Goal: Navigation & Orientation: Find specific page/section

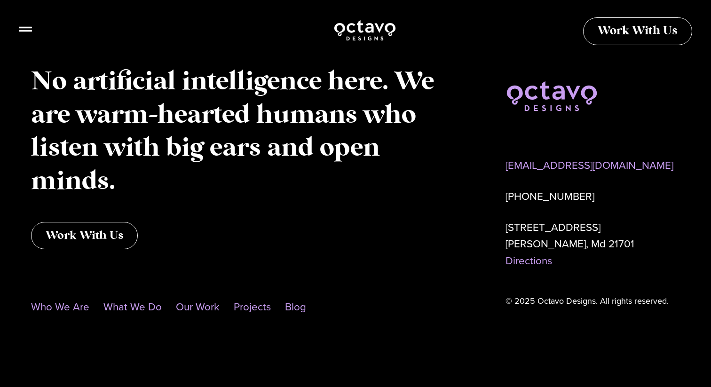
scroll to position [4785, 0]
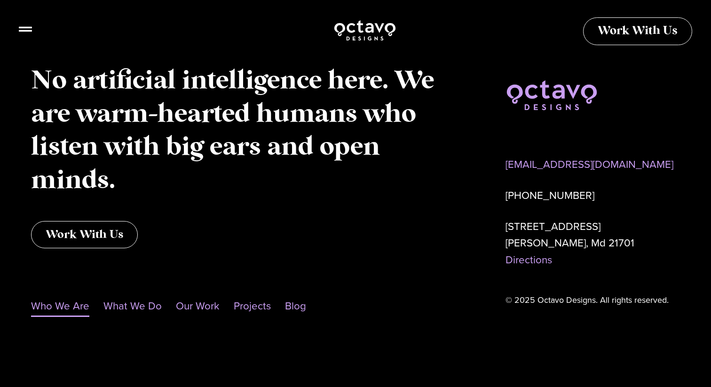
click at [78, 308] on link "Who We Are" at bounding box center [60, 306] width 58 height 22
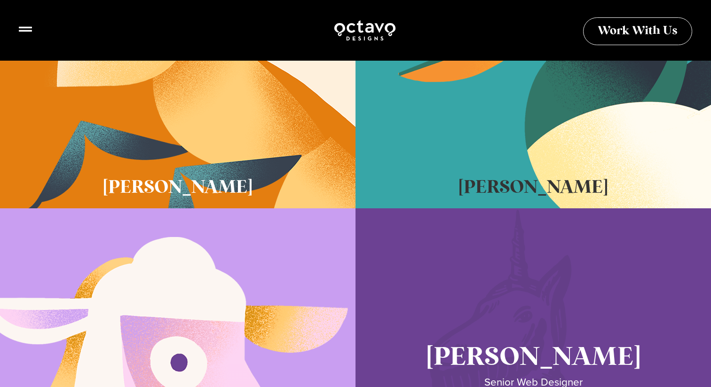
scroll to position [304, 0]
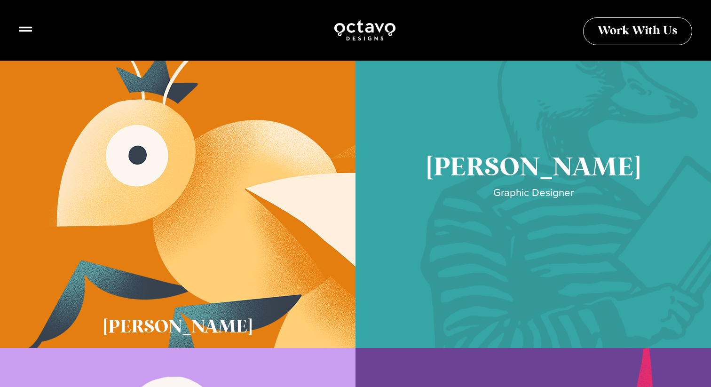
click at [443, 158] on link "Cory McNamee" at bounding box center [534, 183] width 356 height 329
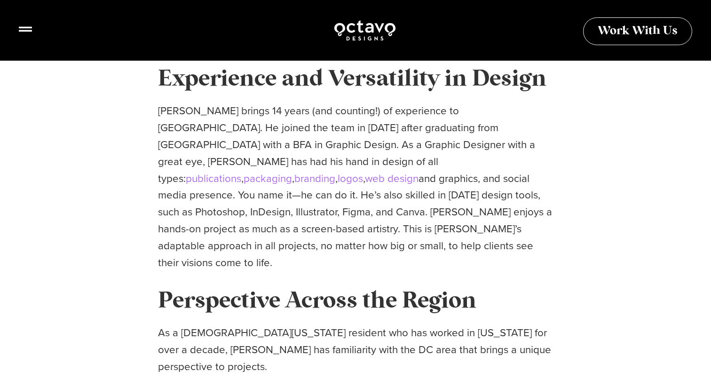
scroll to position [294, 0]
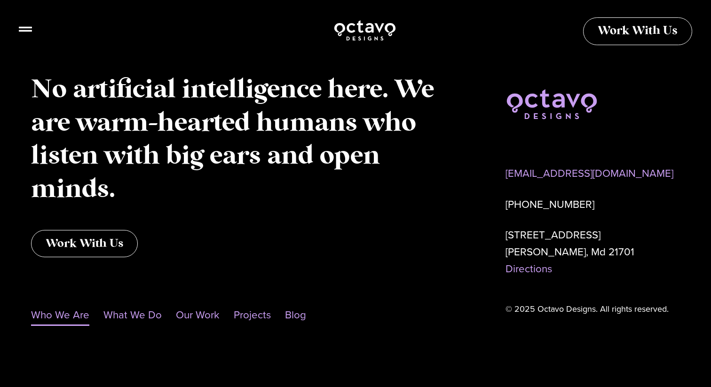
scroll to position [988, 0]
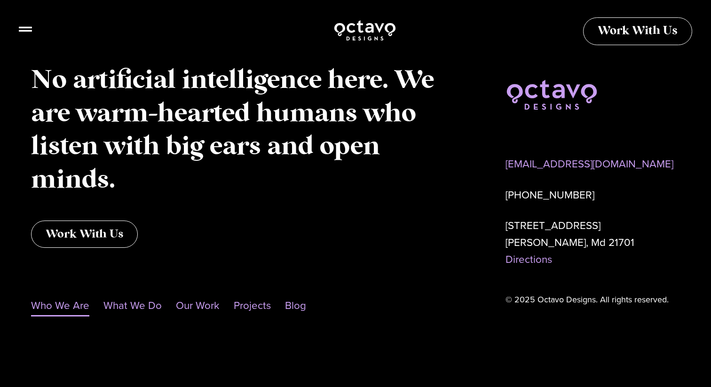
click at [278, 301] on li "Blog" at bounding box center [292, 306] width 28 height 22
click at [292, 302] on link "Blog" at bounding box center [295, 306] width 21 height 22
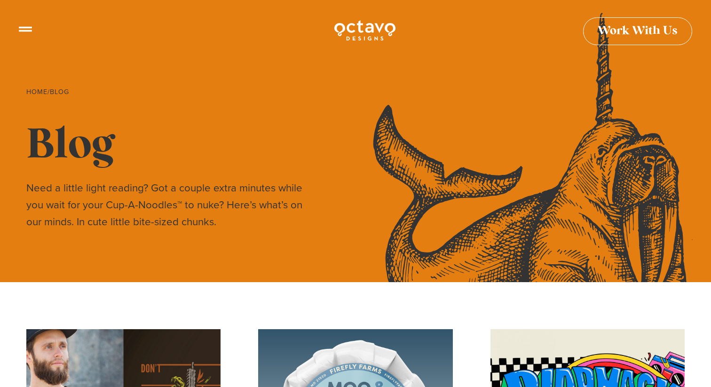
click at [25, 28] on icon at bounding box center [25, 25] width 13 height 13
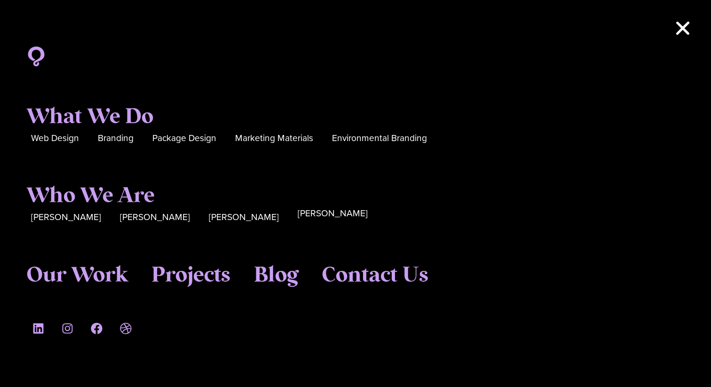
click at [298, 219] on span "[PERSON_NAME]" at bounding box center [333, 214] width 70 height 15
click at [298, 216] on span "[PERSON_NAME]" at bounding box center [333, 214] width 70 height 15
click at [104, 205] on div "Sue Hough Katie Lamb Cory McNamee Seth Glass" at bounding box center [355, 216] width 659 height 25
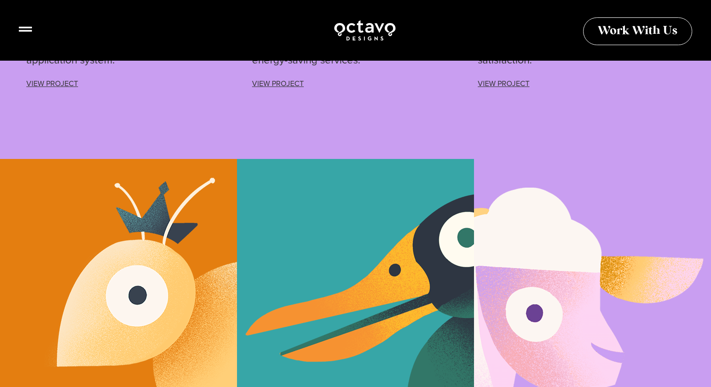
scroll to position [2646, 0]
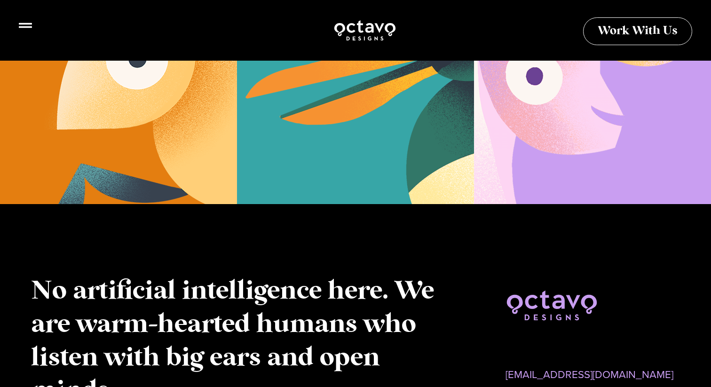
click at [24, 27] on icon at bounding box center [25, 25] width 13 height 5
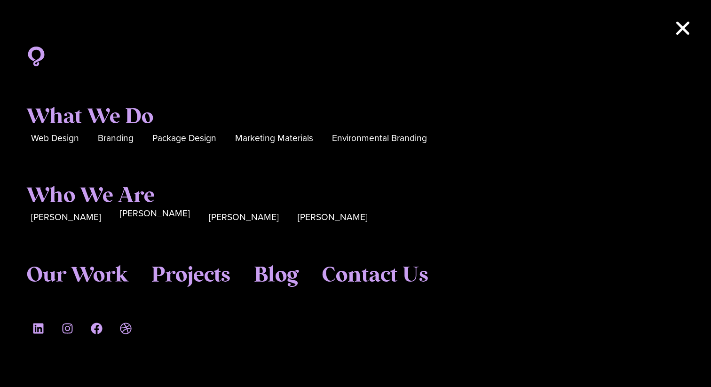
click at [120, 213] on span "[PERSON_NAME]" at bounding box center [155, 214] width 70 height 15
click at [120, 214] on span "[PERSON_NAME]" at bounding box center [155, 214] width 70 height 15
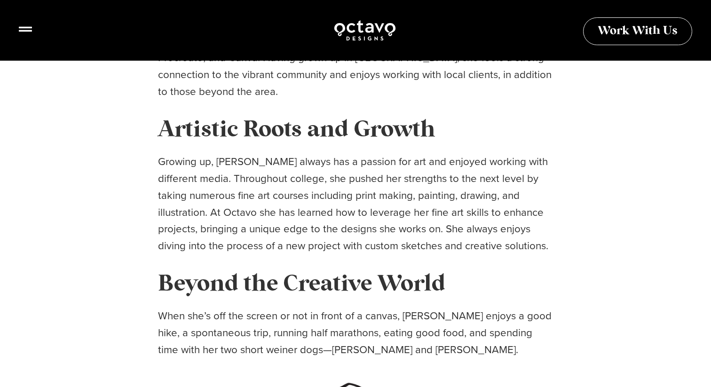
scroll to position [429, 0]
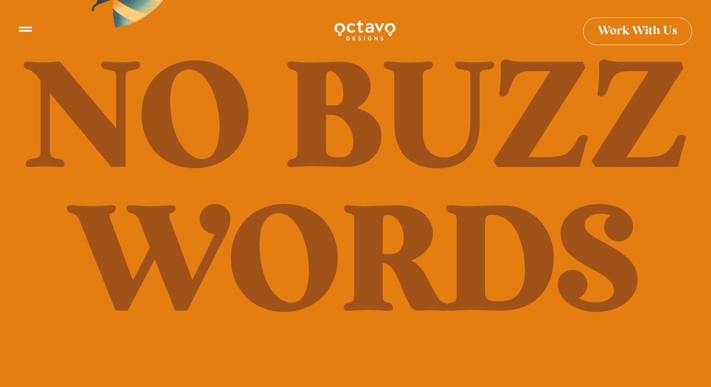
click at [34, 34] on div at bounding box center [365, 30] width 674 height 23
click at [33, 33] on div at bounding box center [365, 30] width 674 height 23
click at [24, 30] on icon at bounding box center [25, 25] width 13 height 13
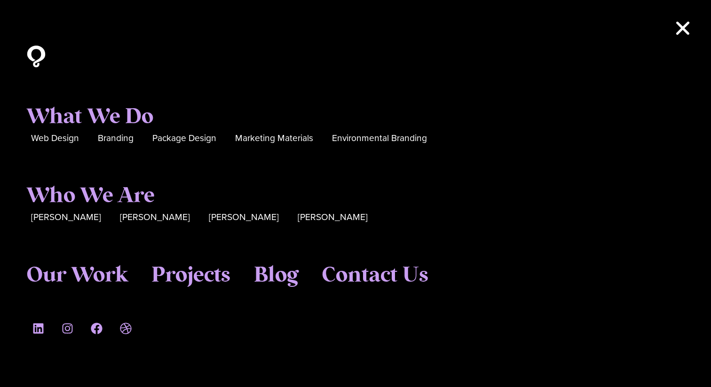
click at [40, 55] on icon at bounding box center [36, 57] width 22 height 22
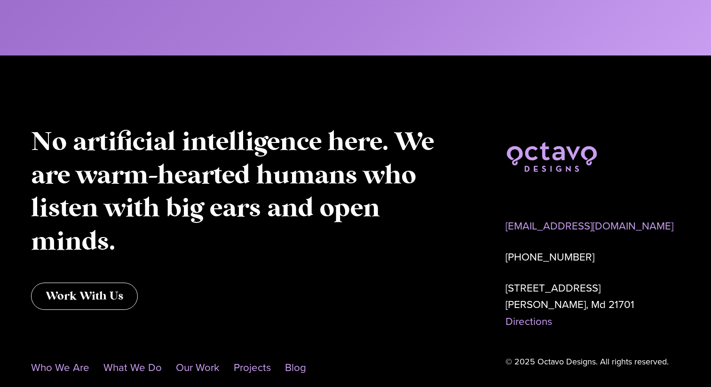
scroll to position [4726, 0]
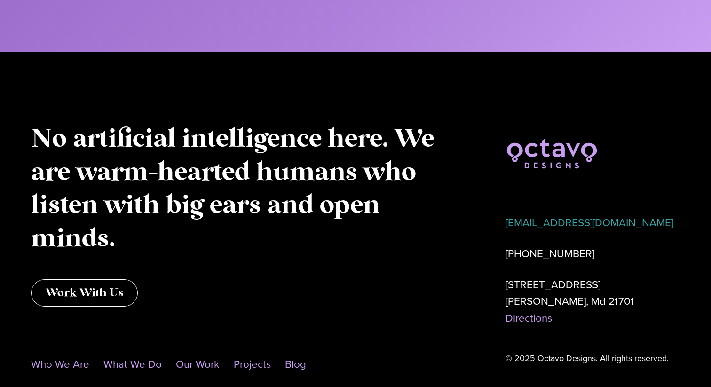
click at [538, 222] on link "[EMAIL_ADDRESS][DOMAIN_NAME]" at bounding box center [590, 223] width 168 height 16
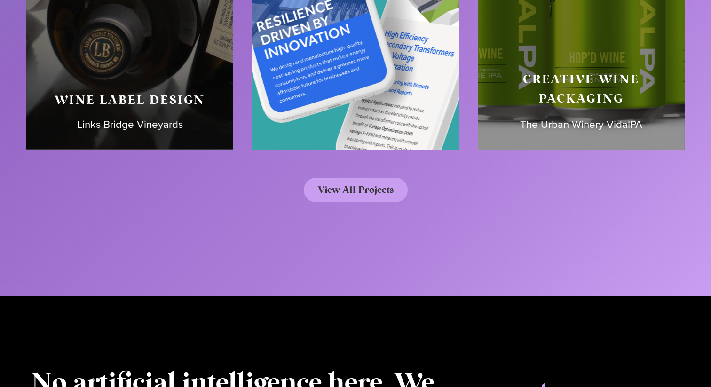
scroll to position [4495, 0]
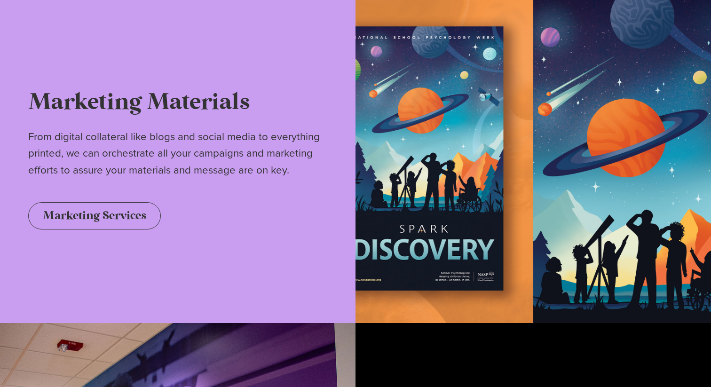
click at [225, 86] on div "Marketing Materials From digital collateral like blogs and social media to ever…" at bounding box center [178, 158] width 356 height 329
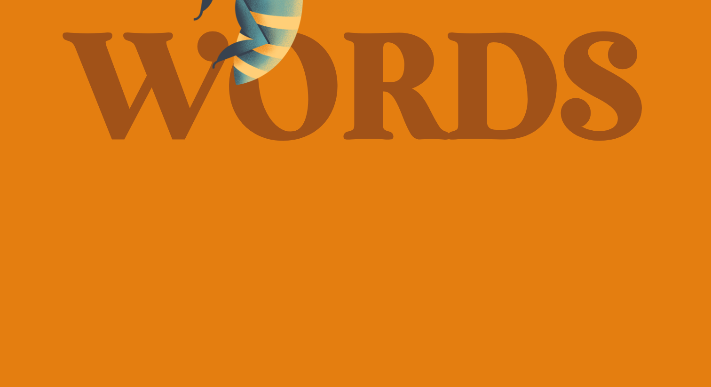
scroll to position [0, 0]
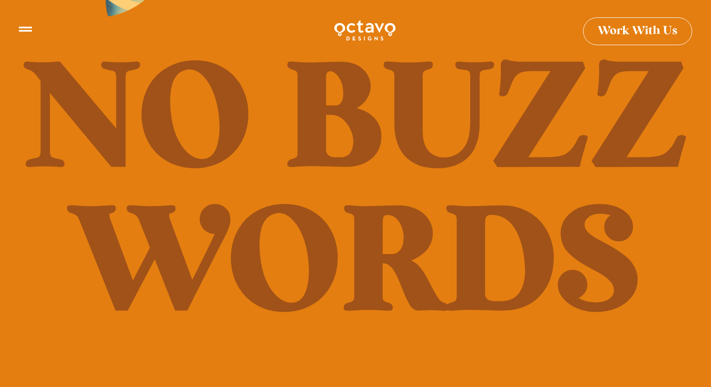
click at [26, 26] on icon at bounding box center [25, 25] width 13 height 5
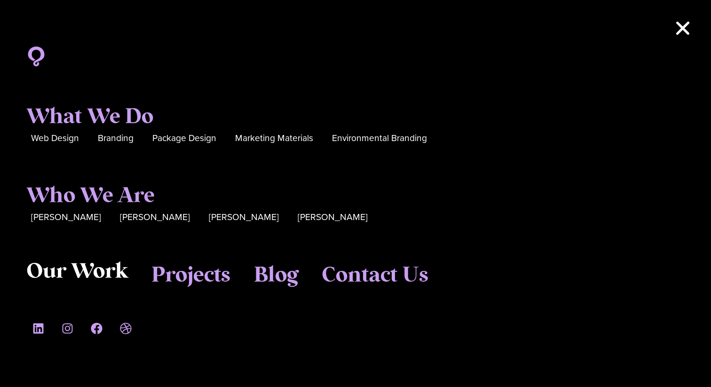
click at [108, 280] on span "Our Work" at bounding box center [77, 271] width 102 height 25
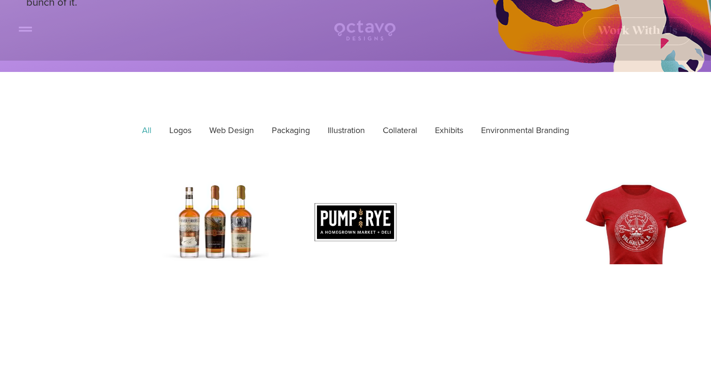
scroll to position [236, 0]
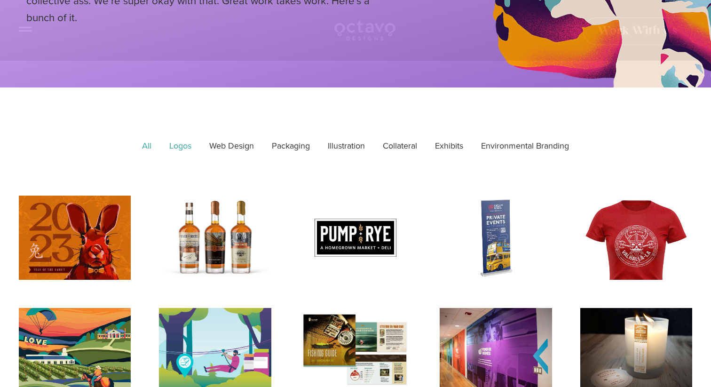
click at [179, 149] on link "Logos" at bounding box center [180, 147] width 35 height 24
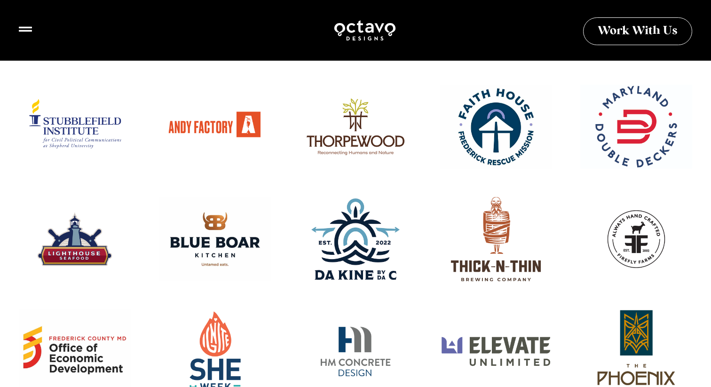
scroll to position [572, 0]
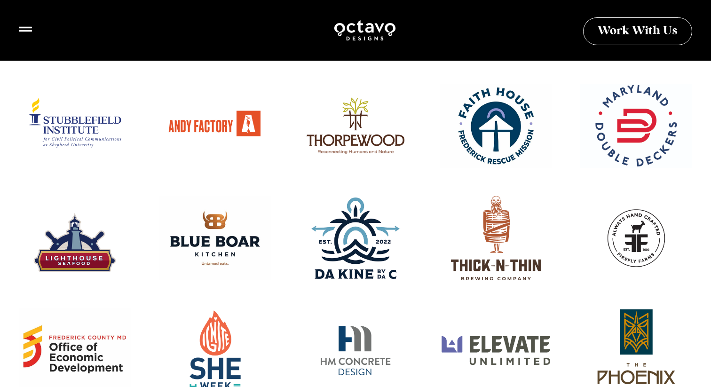
click at [88, 248] on div at bounding box center [74, 242] width 123 height 93
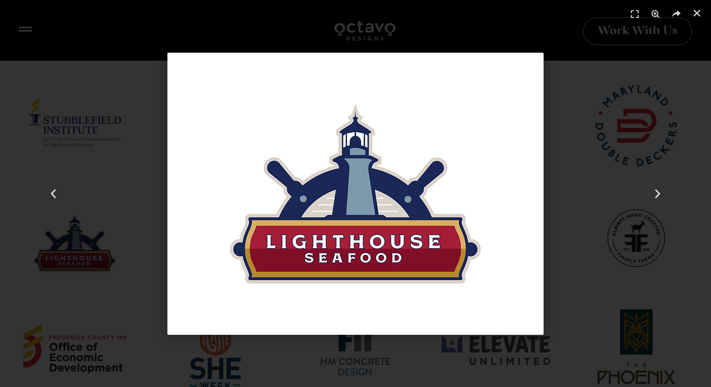
click at [346, 207] on img "16 / 68" at bounding box center [355, 194] width 376 height 282
click at [159, 202] on div "16 / 68" at bounding box center [354, 193] width 645 height 321
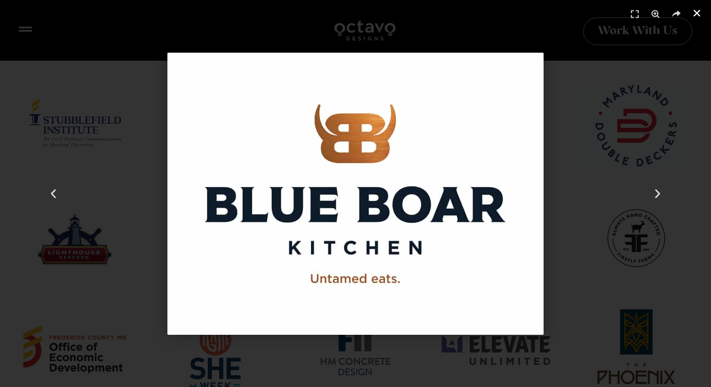
click at [701, 12] on icon "Close (Esc)" at bounding box center [696, 12] width 9 height 9
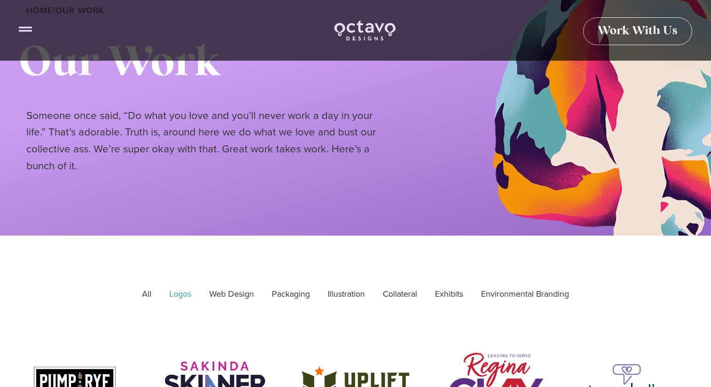
scroll to position [88, 0]
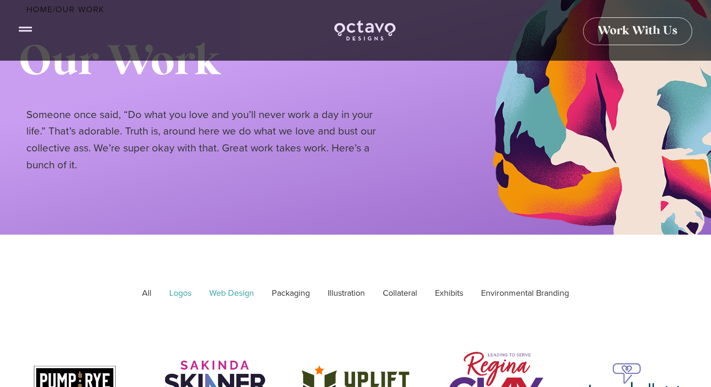
click at [226, 303] on link "Web Design" at bounding box center [232, 294] width 58 height 24
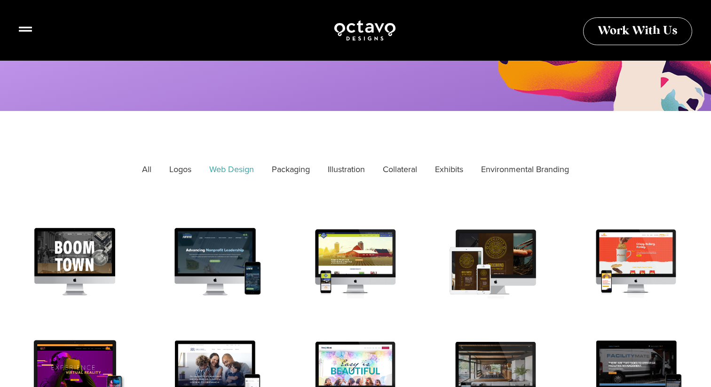
scroll to position [355, 0]
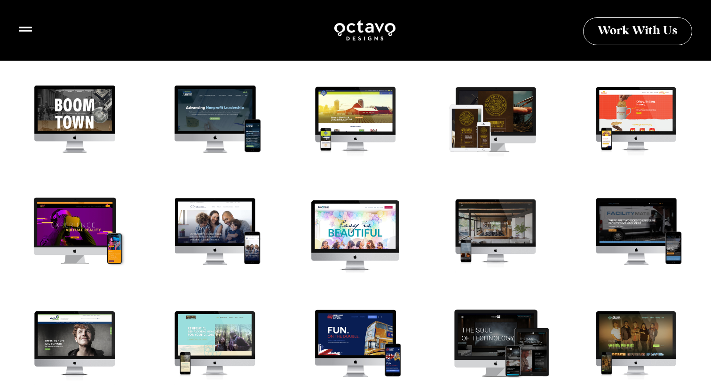
click at [350, 232] on div "Sun and Moon Website" at bounding box center [355, 235] width 123 height 93
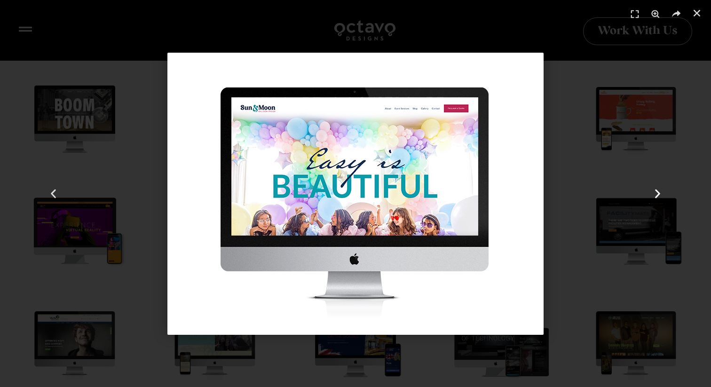
click at [657, 192] on icon "Next slide" at bounding box center [658, 194] width 12 height 12
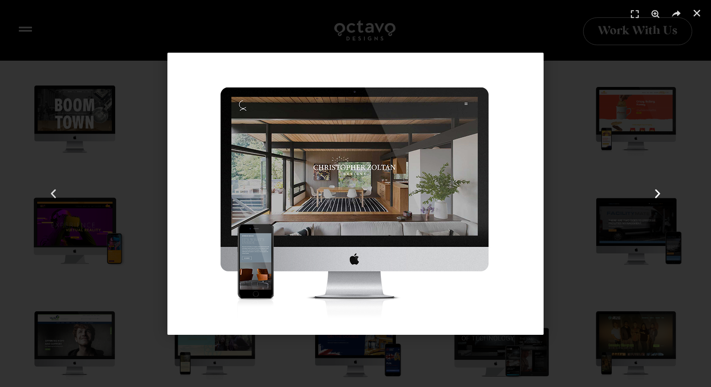
click at [657, 192] on icon "Next slide" at bounding box center [658, 194] width 12 height 12
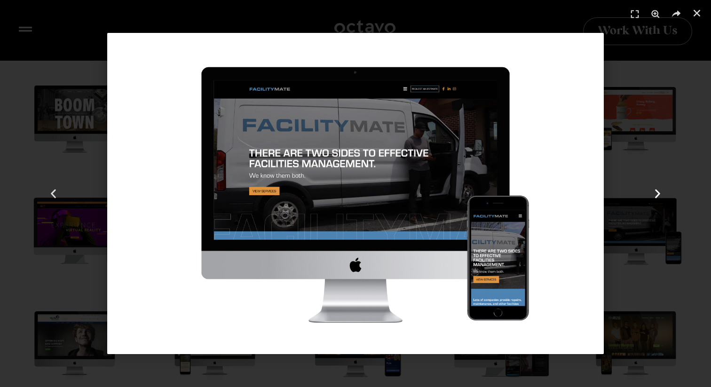
click at [657, 193] on icon "Next slide" at bounding box center [658, 194] width 12 height 12
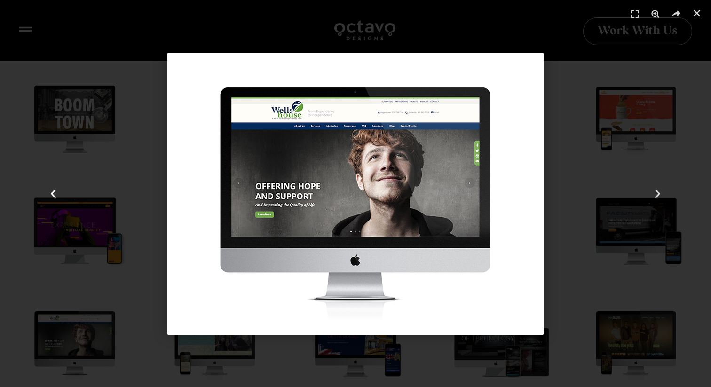
click at [53, 188] on icon "Previous slide" at bounding box center [54, 194] width 12 height 12
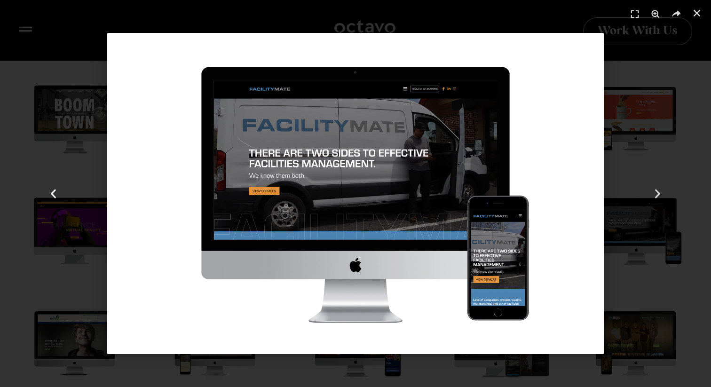
click at [85, 177] on div "Previous" at bounding box center [53, 193] width 107 height 387
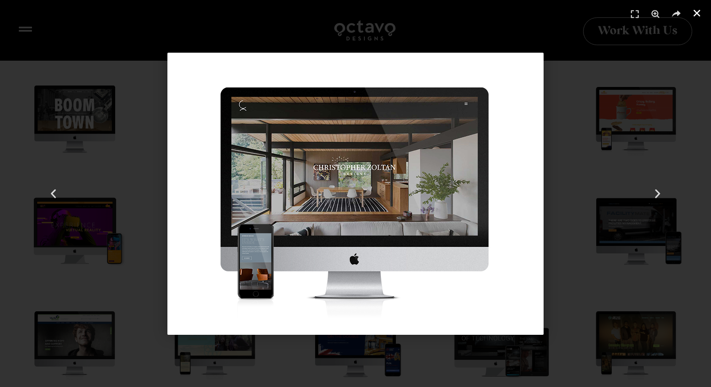
click at [697, 14] on use "Close (Esc)" at bounding box center [697, 13] width 7 height 7
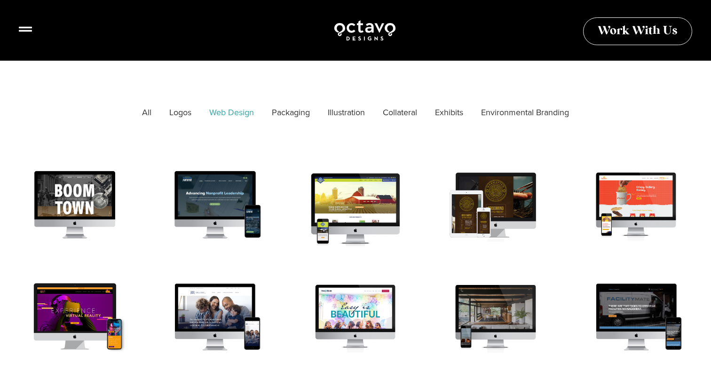
scroll to position [239, 0]
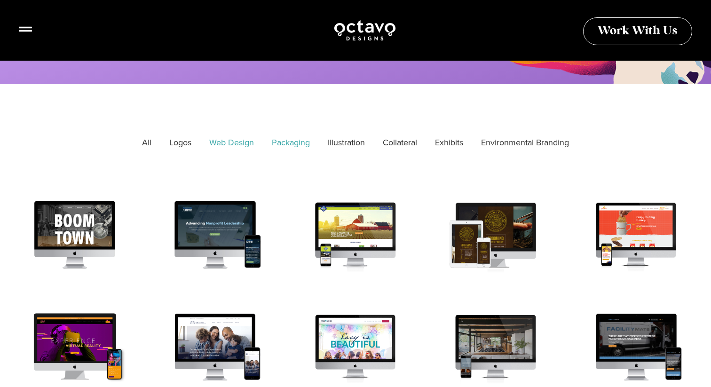
click at [298, 143] on link "Packaging" at bounding box center [290, 143] width 51 height 24
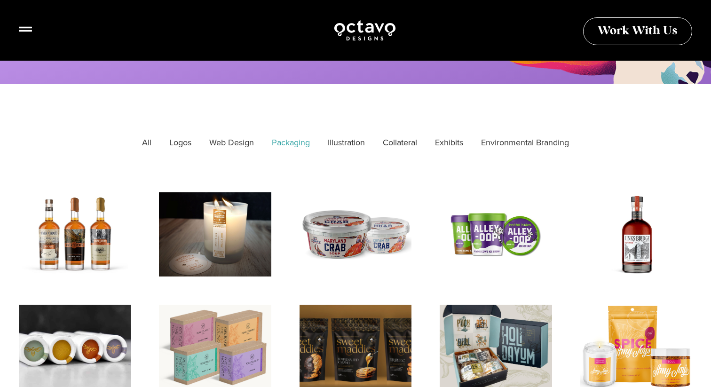
click at [286, 138] on link "Packaging" at bounding box center [290, 143] width 51 height 24
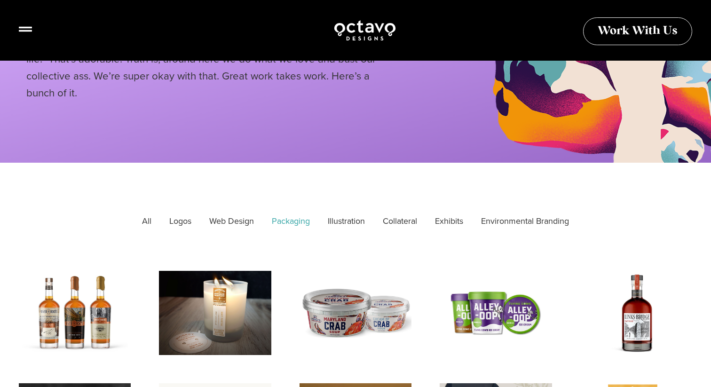
scroll to position [127, 0]
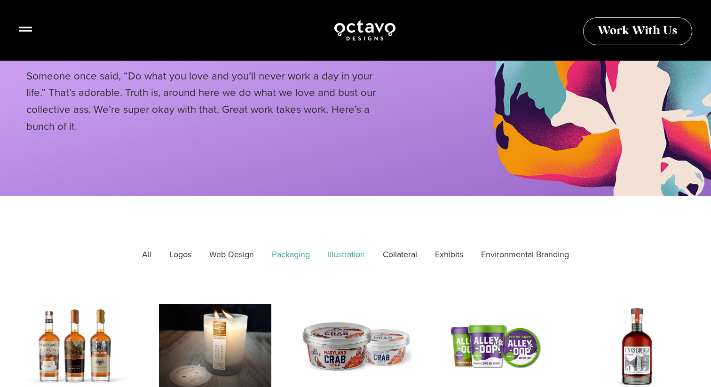
click at [338, 253] on link "Illustration" at bounding box center [346, 255] width 50 height 24
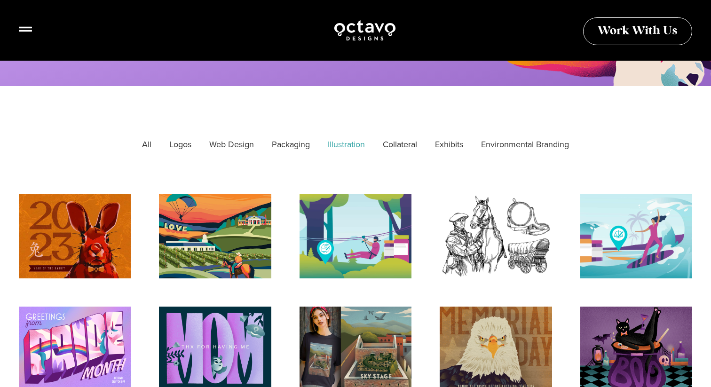
scroll to position [231, 0]
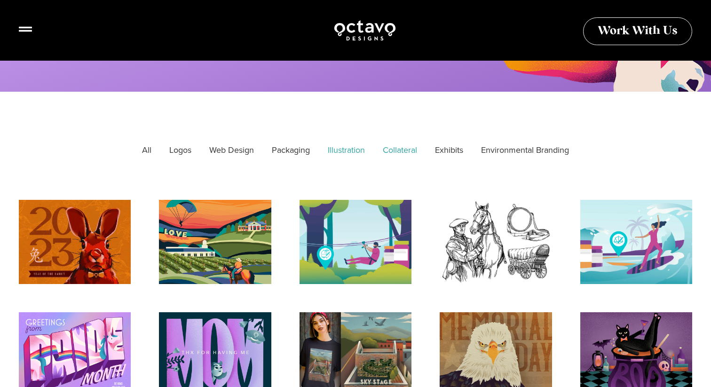
click at [409, 152] on link "Collateral" at bounding box center [400, 151] width 48 height 24
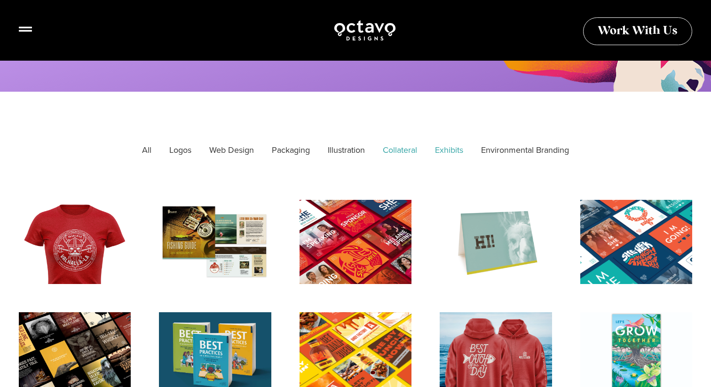
click at [466, 152] on link "Exhibits" at bounding box center [449, 151] width 41 height 24
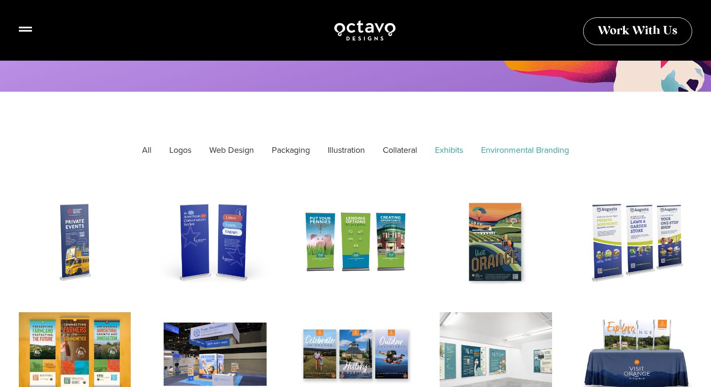
click at [497, 152] on link "Environmental Branding" at bounding box center [525, 151] width 101 height 24
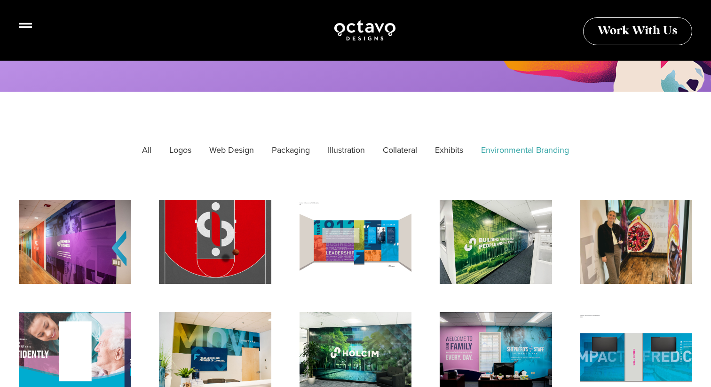
click at [27, 25] on icon at bounding box center [25, 25] width 13 height 13
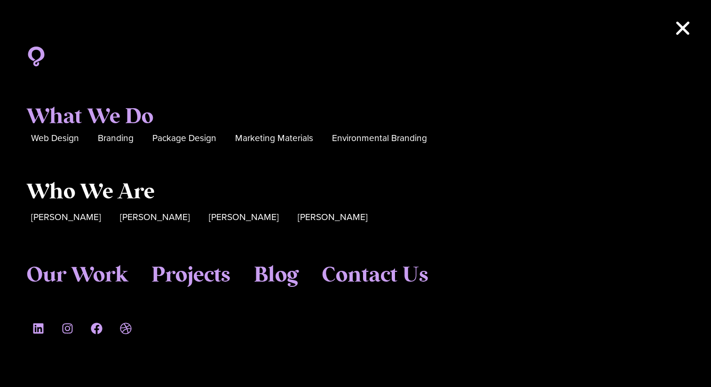
click at [62, 191] on span "Who We Are" at bounding box center [90, 192] width 128 height 25
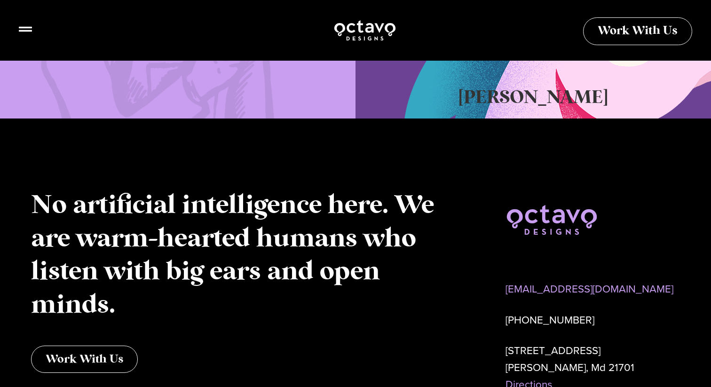
scroll to position [851, 0]
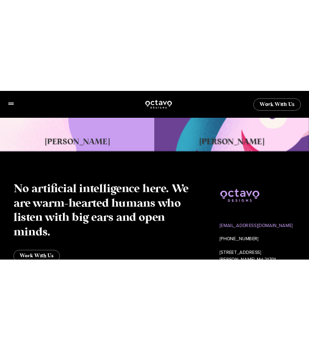
scroll to position [851, 0]
